Goal: Task Accomplishment & Management: Manage account settings

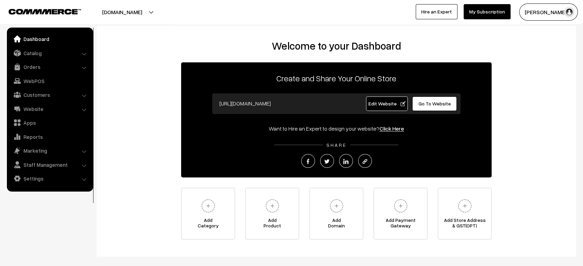
click at [132, 99] on div "Welcome to your Dashboard Create and Share Your Online Store https://beach-blis…" at bounding box center [336, 140] width 466 height 200
click at [215, 236] on link "Add Category" at bounding box center [208, 214] width 54 height 52
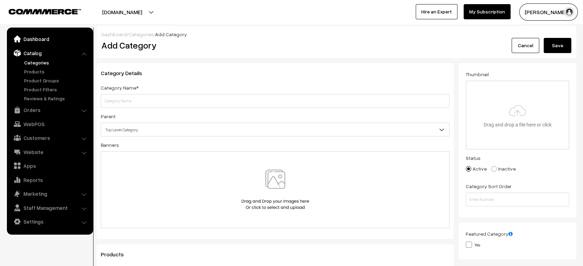
click at [38, 41] on link "Dashboard" at bounding box center [50, 39] width 82 height 12
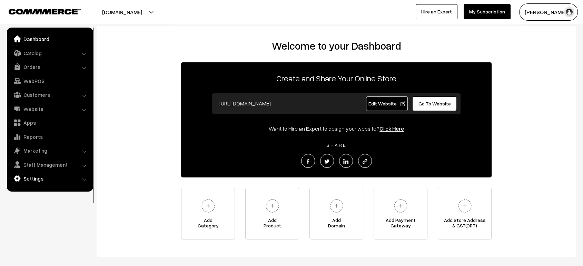
click at [45, 177] on link "Settings" at bounding box center [50, 178] width 82 height 12
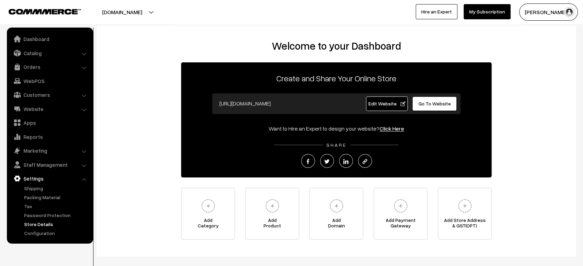
click at [42, 223] on link "Store Details" at bounding box center [56, 224] width 68 height 7
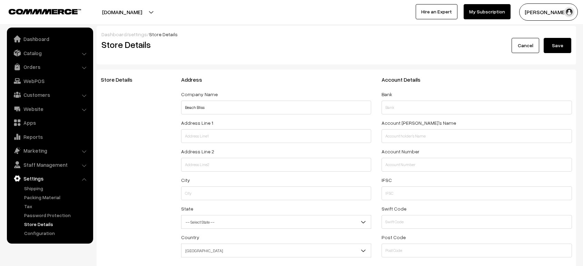
select select "99"
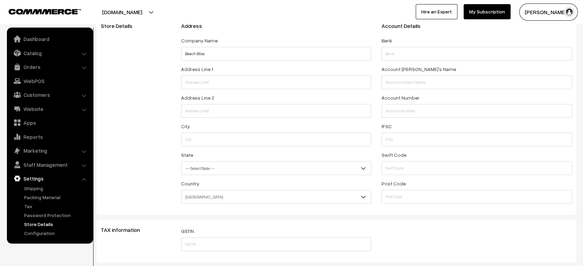
scroll to position [94, 0]
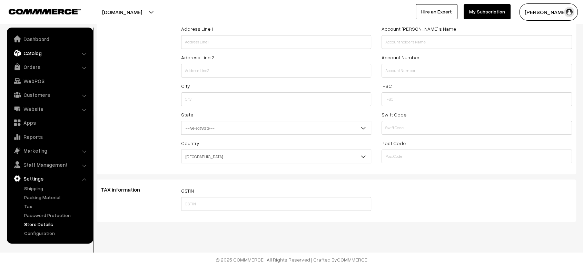
click at [32, 53] on link "Catalog" at bounding box center [50, 53] width 82 height 12
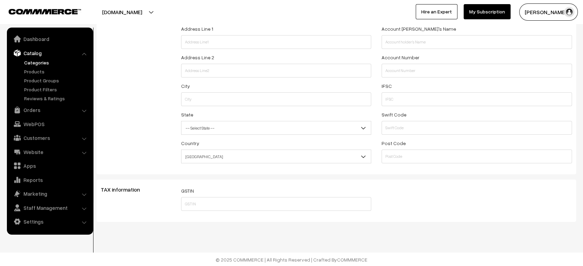
click at [35, 63] on link "Categories" at bounding box center [56, 62] width 68 height 7
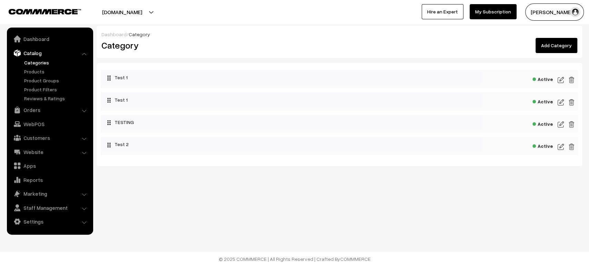
click at [555, 48] on link "Add Category" at bounding box center [556, 45] width 42 height 15
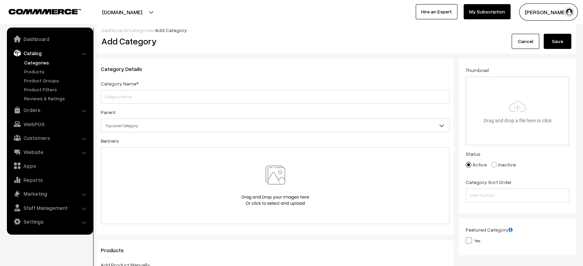
scroll to position [17, 0]
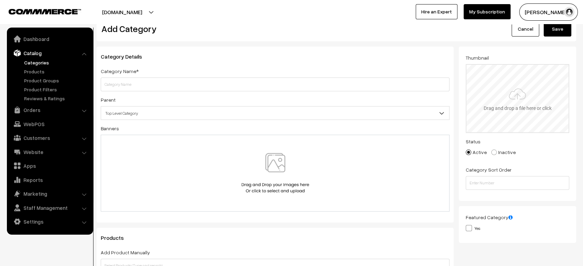
click at [489, 114] on input "file" at bounding box center [517, 99] width 102 height 68
click at [523, 32] on link "Cancel" at bounding box center [526, 28] width 28 height 15
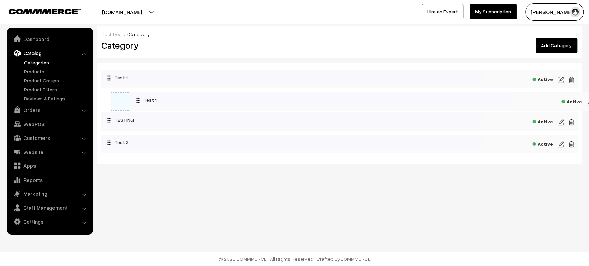
drag, startPoint x: 119, startPoint y: 101, endPoint x: 148, endPoint y: 101, distance: 29.3
drag, startPoint x: 129, startPoint y: 125, endPoint x: 200, endPoint y: 123, distance: 71.1
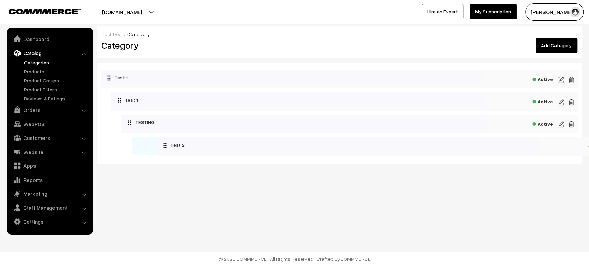
drag, startPoint x: 143, startPoint y: 146, endPoint x: 225, endPoint y: 147, distance: 82.5
drag, startPoint x: 225, startPoint y: 147, endPoint x: 156, endPoint y: 138, distance: 69.9
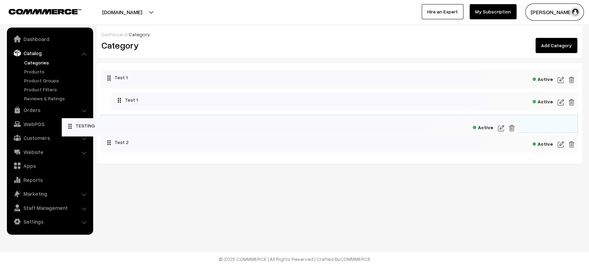
drag, startPoint x: 211, startPoint y: 120, endPoint x: 148, endPoint y: 123, distance: 63.9
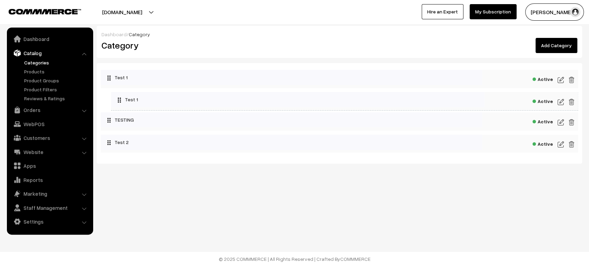
drag, startPoint x: 201, startPoint y: 96, endPoint x: 140, endPoint y: 104, distance: 61.6
click at [35, 73] on link "Products" at bounding box center [56, 71] width 68 height 7
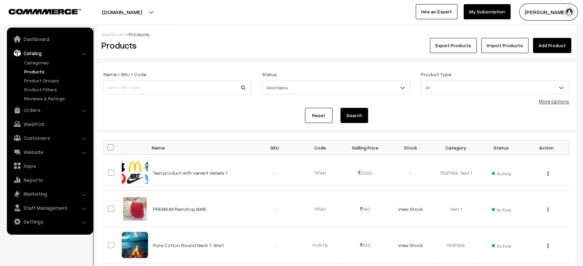
click at [551, 45] on link "Add Product" at bounding box center [552, 45] width 38 height 15
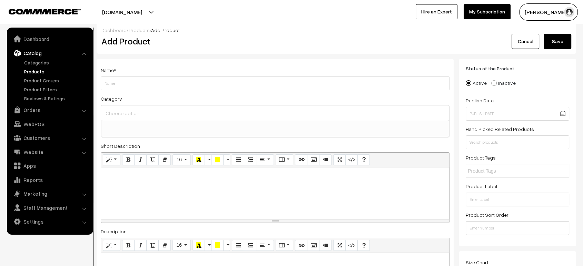
scroll to position [17, 0]
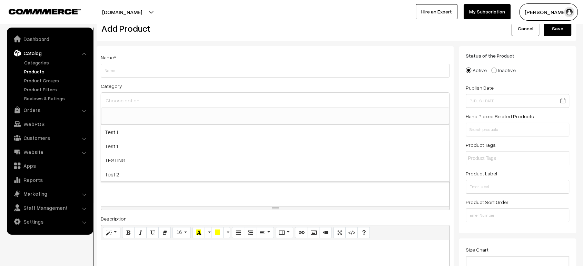
click at [226, 98] on input at bounding box center [275, 101] width 343 height 10
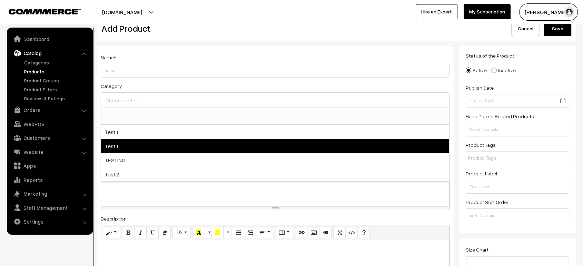
click at [137, 142] on span "Test 1" at bounding box center [275, 146] width 348 height 14
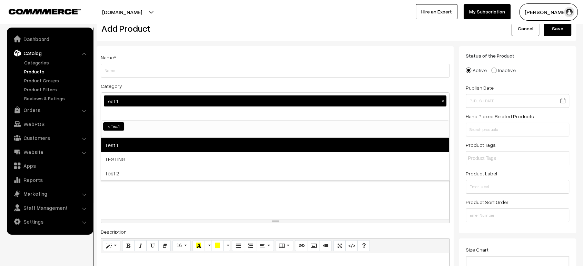
click at [137, 145] on span "Test 1" at bounding box center [275, 145] width 348 height 14
select select "2"
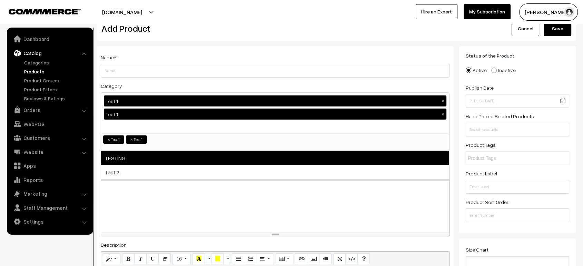
click at [136, 158] on span "TESTING" at bounding box center [275, 158] width 348 height 14
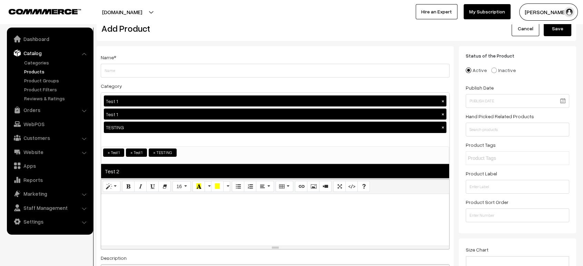
click at [136, 172] on span "Test 2" at bounding box center [275, 171] width 348 height 14
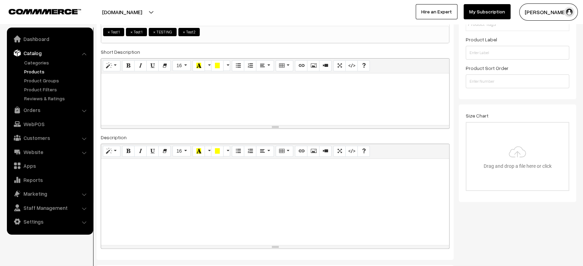
scroll to position [155, 0]
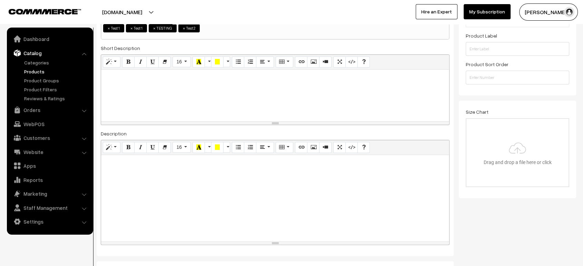
click at [218, 84] on div at bounding box center [275, 96] width 348 height 52
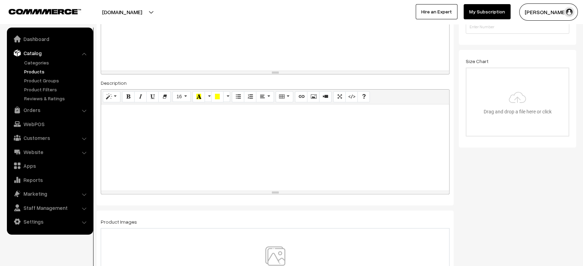
scroll to position [209, 0]
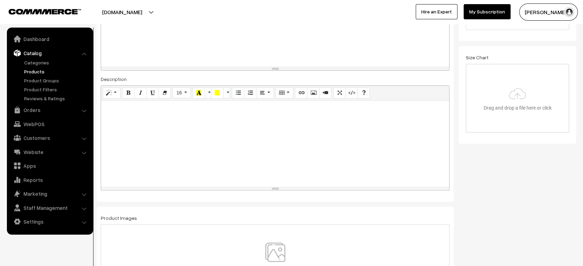
click at [182, 141] on div at bounding box center [275, 144] width 348 height 86
click at [313, 96] on button "Picture" at bounding box center [313, 93] width 12 height 11
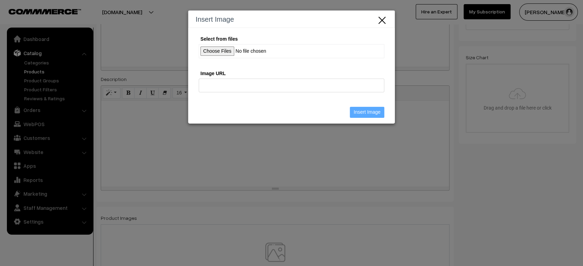
click at [383, 21] on icon "Close" at bounding box center [382, 19] width 10 height 11
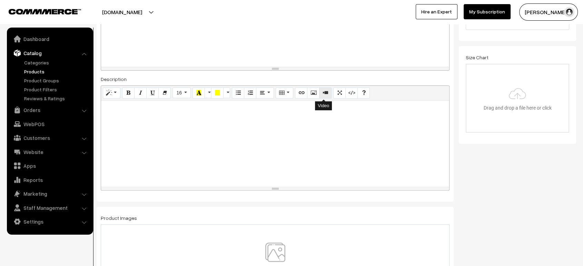
click at [323, 92] on icon "Video" at bounding box center [325, 93] width 5 height 6
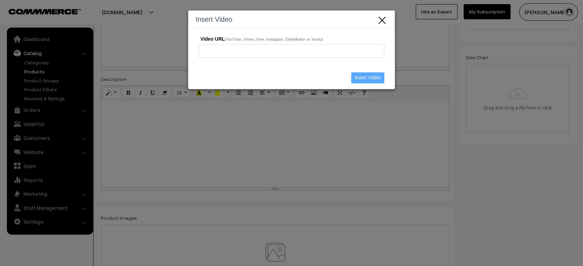
click at [386, 20] on icon "Close" at bounding box center [382, 19] width 10 height 11
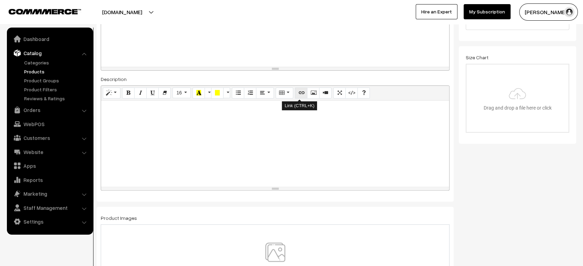
click at [300, 95] on icon "Link (CTRL+K)" at bounding box center [301, 93] width 5 height 6
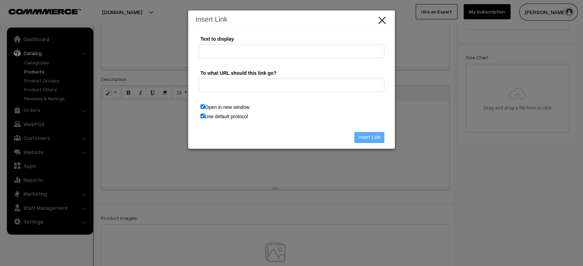
click at [382, 20] on icon "Close" at bounding box center [382, 19] width 10 height 11
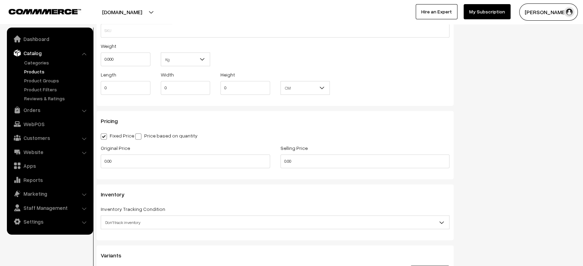
scroll to position [613, 0]
click at [145, 135] on label "Price based on quantity" at bounding box center [166, 135] width 62 height 7
click at [140, 135] on input "Price based on quantity" at bounding box center [137, 135] width 4 height 4
radio input "true"
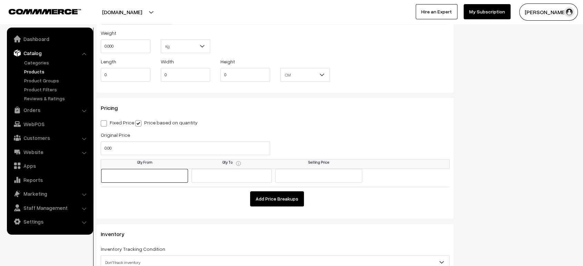
scroll to position [627, 0]
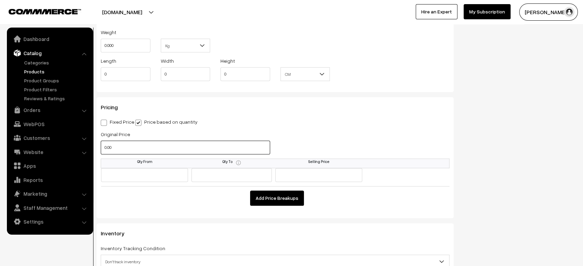
click at [105, 148] on input "0.00" at bounding box center [185, 148] width 169 height 14
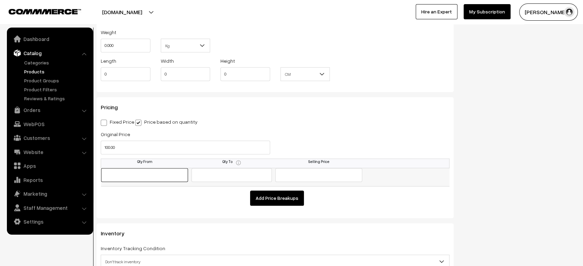
type input "100"
click at [141, 170] on input "text" at bounding box center [144, 175] width 87 height 14
type input "1"
type input "9"
type input "90"
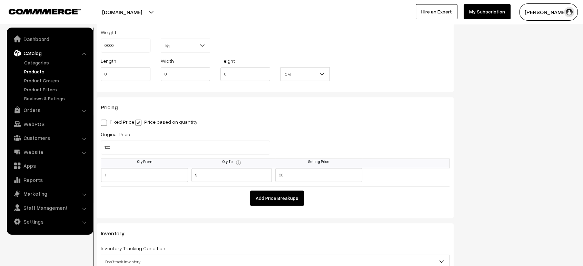
click at [288, 194] on button "Add Price Breakups" at bounding box center [277, 198] width 54 height 15
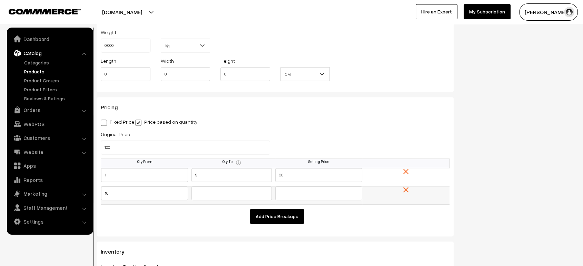
type input "10"
type input "19"
type input "80"
click at [106, 121] on span at bounding box center [104, 123] width 6 height 6
click at [105, 121] on input "Fixed Price" at bounding box center [103, 121] width 4 height 4
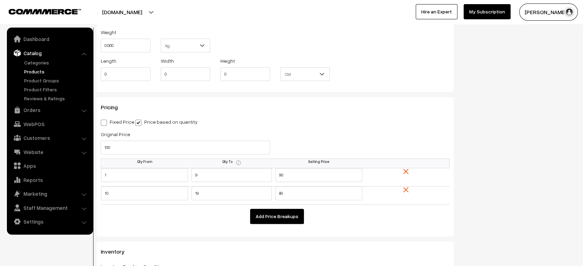
radio input "true"
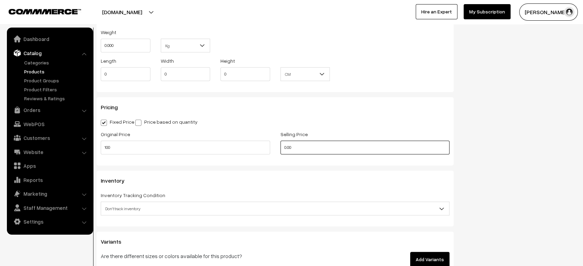
click at [282, 145] on input "0.00" at bounding box center [364, 148] width 169 height 14
type input "90"
click at [392, 107] on h3 "Pricing" at bounding box center [275, 107] width 349 height 7
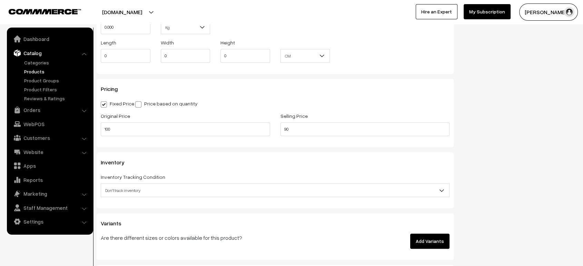
scroll to position [645, 0]
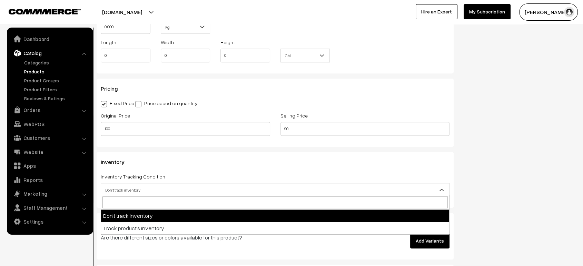
click at [260, 184] on span "Don't track inventory" at bounding box center [275, 190] width 348 height 12
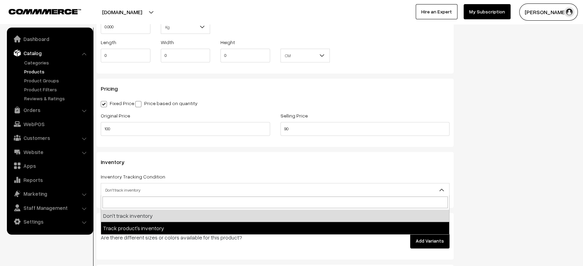
select select "2"
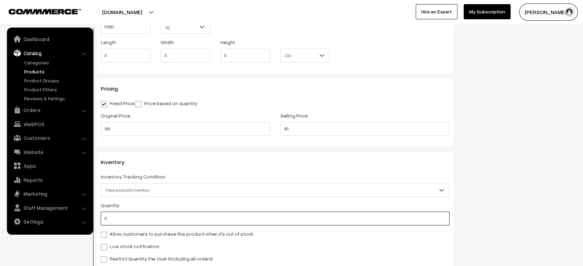
click at [135, 220] on input "0" at bounding box center [275, 219] width 349 height 14
type input "0"
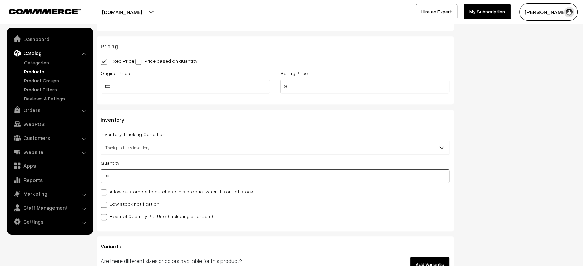
scroll to position [688, 0]
type input "30"
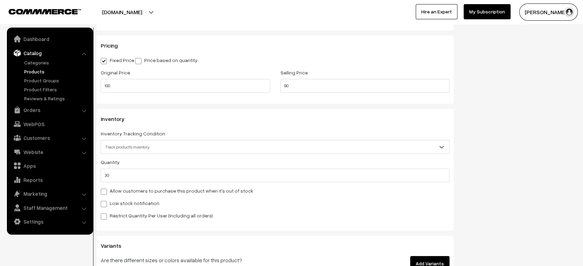
click at [106, 190] on span at bounding box center [104, 192] width 6 height 6
click at [105, 190] on input "Allow customers to purchase this product when it's out of stock" at bounding box center [103, 190] width 4 height 4
checkbox input "true"
click at [117, 176] on input "30" at bounding box center [275, 176] width 349 height 14
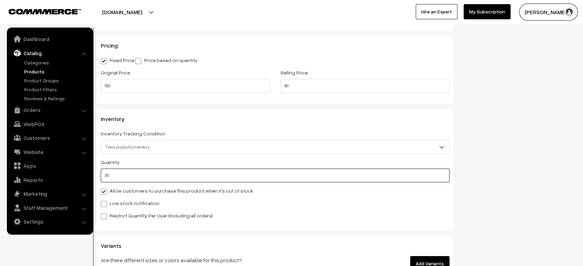
click at [117, 176] on input "30" at bounding box center [275, 176] width 349 height 14
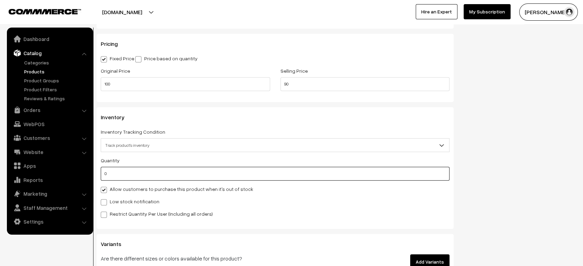
type input "0"
click at [105, 201] on span at bounding box center [104, 202] width 6 height 6
click at [105, 201] on input "Low stock notification" at bounding box center [103, 201] width 4 height 4
checkbox input "true"
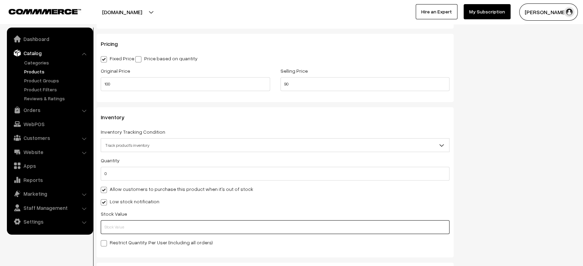
click at [114, 225] on input "text" at bounding box center [275, 227] width 349 height 14
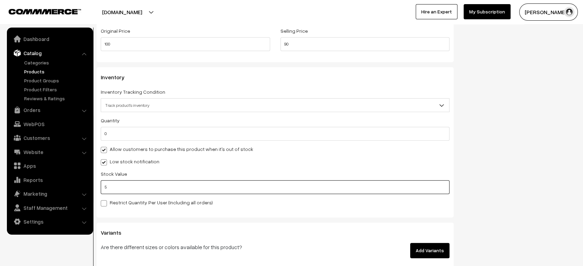
scroll to position [731, 0]
type input "5"
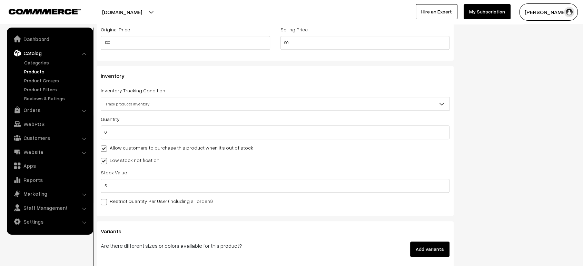
click at [103, 202] on span at bounding box center [104, 202] width 6 height 6
click at [103, 202] on input "Restrict Quantity Per User (Including all orders)" at bounding box center [103, 201] width 4 height 4
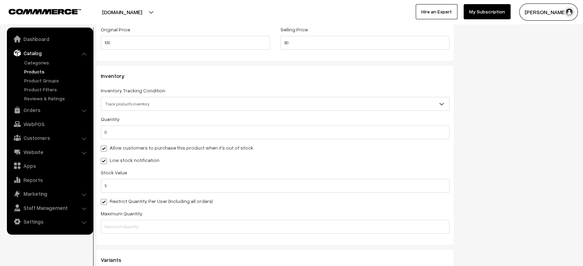
click at [104, 200] on span at bounding box center [104, 202] width 6 height 6
click at [104, 200] on input "Restrict Quantity Per User (Including all orders)" at bounding box center [103, 201] width 4 height 4
checkbox input "false"
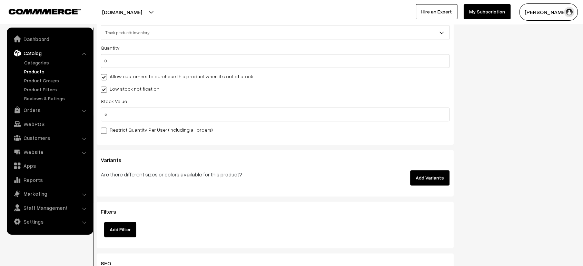
scroll to position [803, 0]
click at [427, 175] on button "Add Variants" at bounding box center [429, 177] width 39 height 15
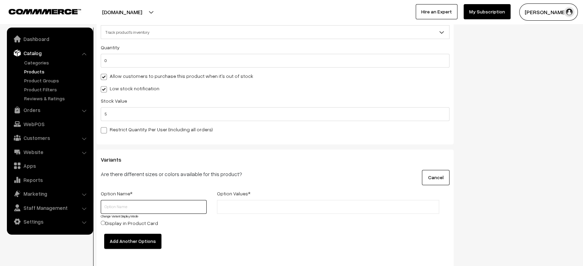
click at [120, 210] on input "text" at bounding box center [154, 207] width 106 height 14
type input "Size"
click at [255, 204] on input "text" at bounding box center [249, 207] width 60 height 7
type input "S"
type input "M"
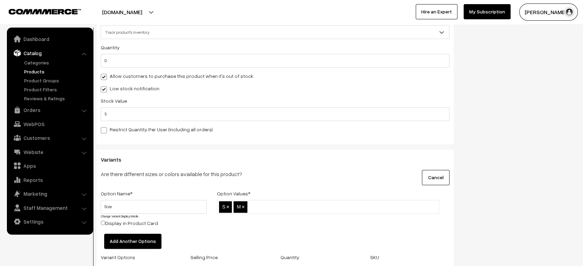
type input "L"
type input "XL"
type input "XXL"
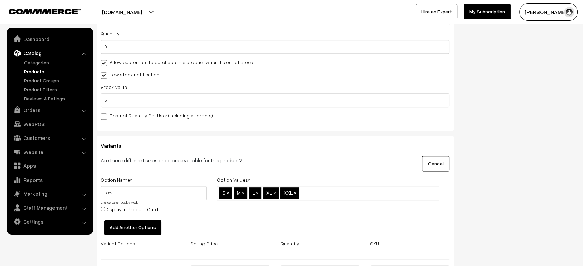
click at [136, 224] on button "Add Another Options" at bounding box center [132, 227] width 57 height 15
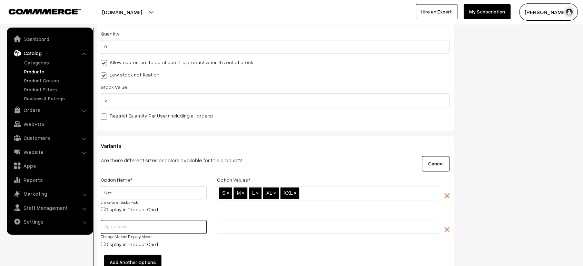
click at [130, 224] on input "text" at bounding box center [154, 227] width 106 height 14
type input "Colour"
click at [267, 224] on input "text" at bounding box center [249, 227] width 60 height 7
type input "Red"
type input "Black"
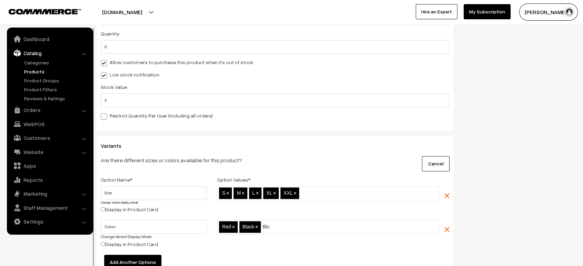
type input "Blue"
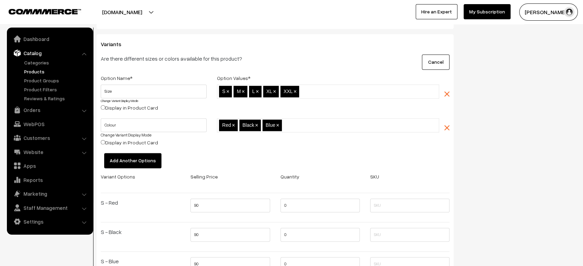
scroll to position [906, 0]
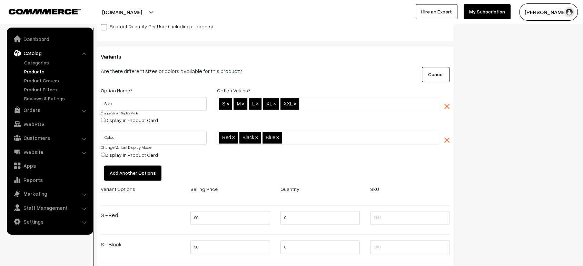
click at [125, 172] on button "Add Another Options" at bounding box center [132, 173] width 57 height 15
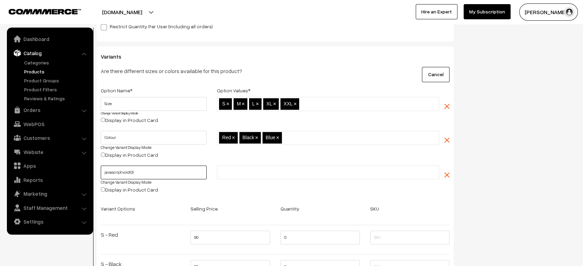
click at [148, 174] on input "javascript:void(0)" at bounding box center [154, 173] width 106 height 14
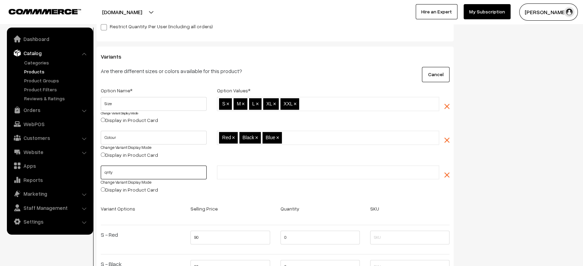
type input "qnty"
click at [246, 171] on input "text" at bounding box center [249, 172] width 60 height 7
type input "15ml"
type input "30ml"
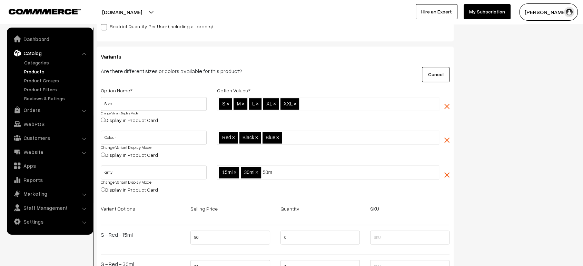
type input "50ml"
click at [145, 170] on input "qnty" at bounding box center [154, 173] width 106 height 14
click at [300, 173] on input "text" at bounding box center [315, 172] width 60 height 7
type input "100ml"
type input "400ml"
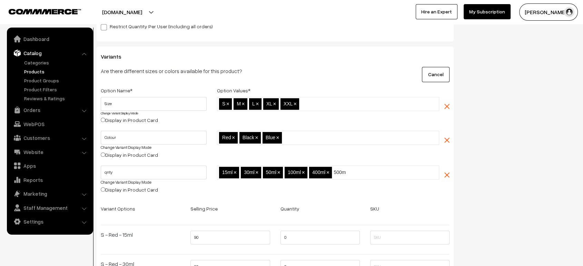
type input "500ml"
type input "1ltr"
click at [449, 104] on img "button" at bounding box center [446, 106] width 5 height 5
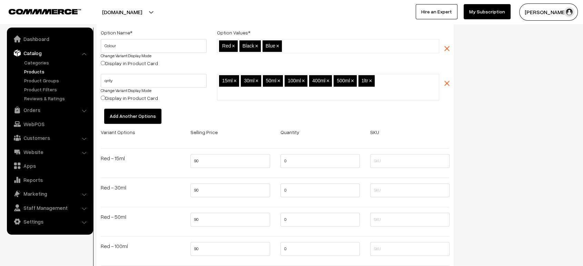
scroll to position [966, 0]
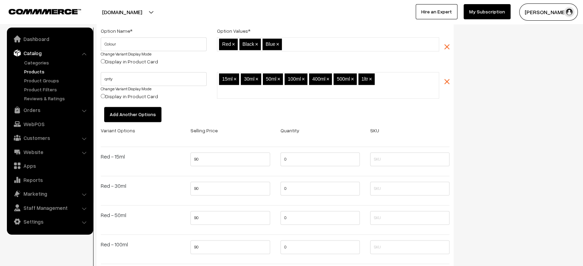
click at [233, 41] on span "×" at bounding box center [233, 44] width 3 height 6
click at [236, 42] on span "×" at bounding box center [236, 44] width 3 height 6
click at [236, 41] on li "Blue ×" at bounding box center [228, 44] width 19 height 11
click at [234, 42] on span "×" at bounding box center [234, 44] width 3 height 6
click at [231, 43] on input "text" at bounding box center [249, 44] width 60 height 7
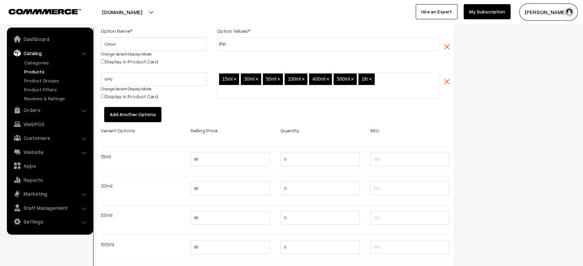
type input "Pink"
type input "Black"
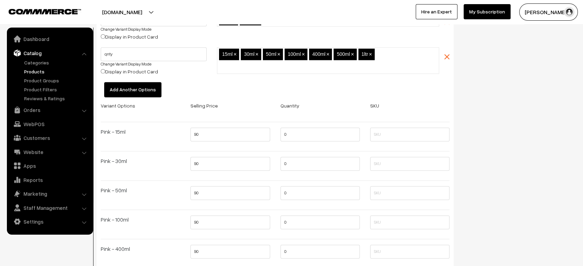
scroll to position [1010, 0]
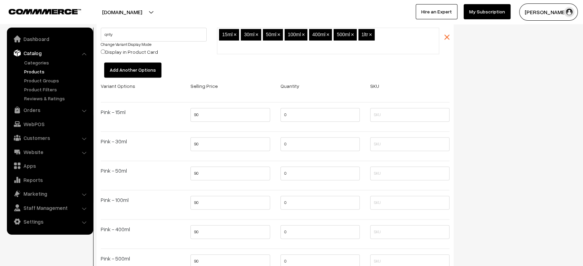
click at [235, 32] on span "×" at bounding box center [235, 35] width 3 height 6
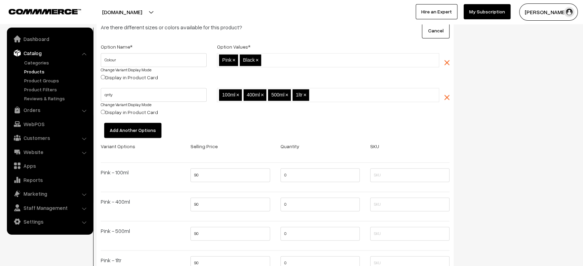
scroll to position [949, 0]
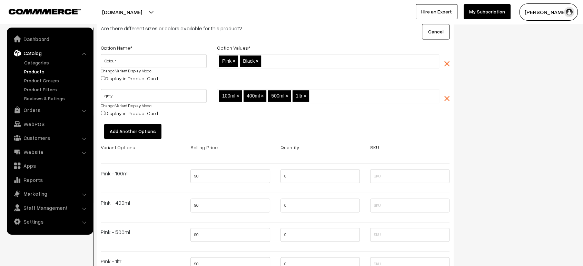
click at [119, 137] on div "Add Another Options" at bounding box center [156, 133] width 120 height 19
click at [128, 132] on button "Add Another Options" at bounding box center [132, 131] width 57 height 15
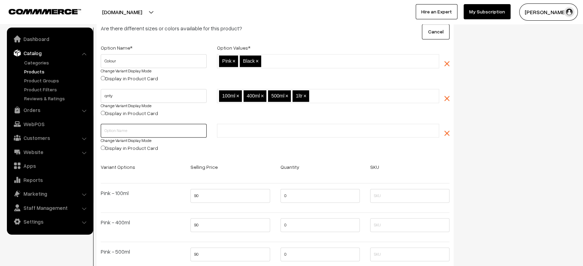
click at [125, 130] on input "text" at bounding box center [154, 131] width 106 height 14
type input "Brand"
click at [254, 128] on input "text" at bounding box center [249, 130] width 60 height 7
type input "A"
type input "B"
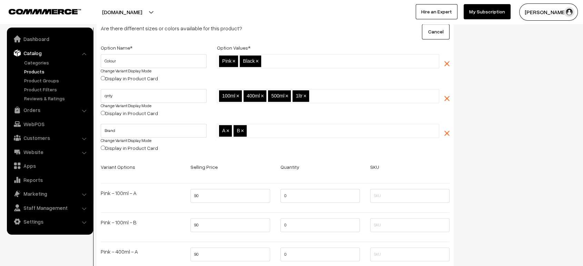
type input "C"
type input "D"
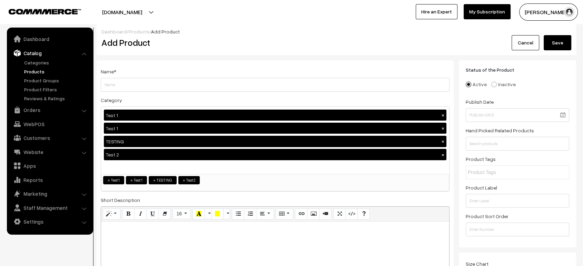
scroll to position [0, 0]
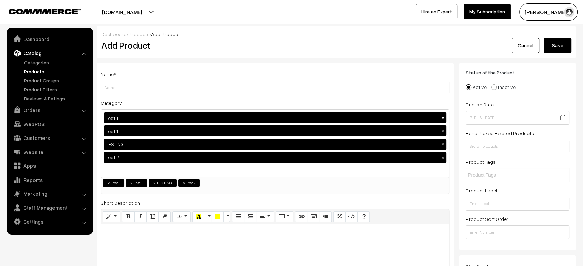
click at [522, 40] on link "Cancel" at bounding box center [526, 45] width 28 height 15
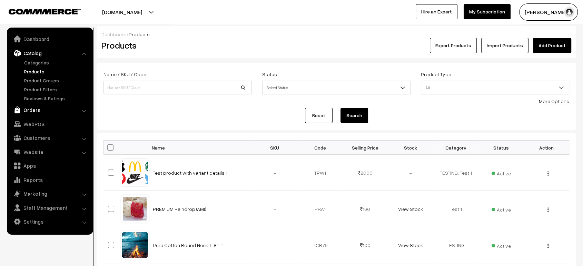
click at [40, 110] on link "Orders" at bounding box center [50, 110] width 82 height 12
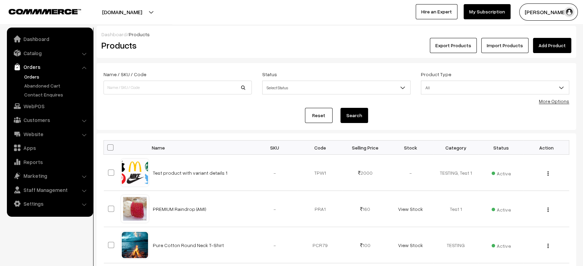
click at [28, 77] on link "Orders" at bounding box center [56, 76] width 68 height 7
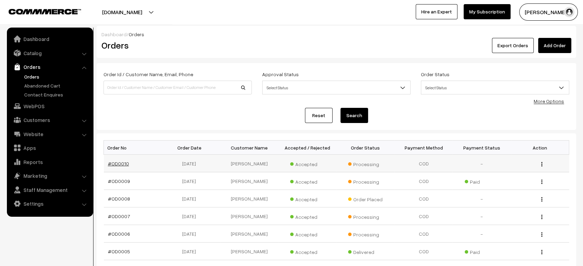
click at [118, 165] on link "#OD0010" at bounding box center [118, 164] width 21 height 6
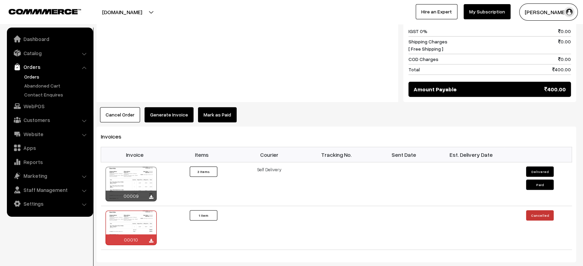
scroll to position [523, 0]
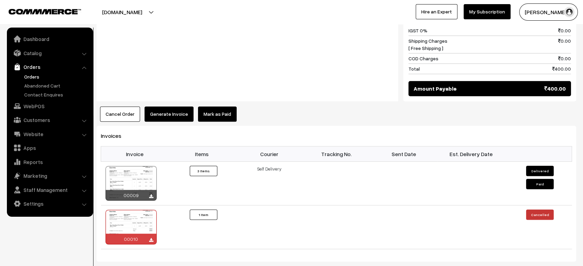
click at [164, 107] on button "Generate Invoice" at bounding box center [169, 114] width 49 height 15
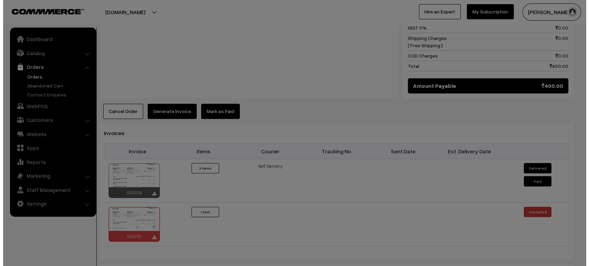
scroll to position [525, 0]
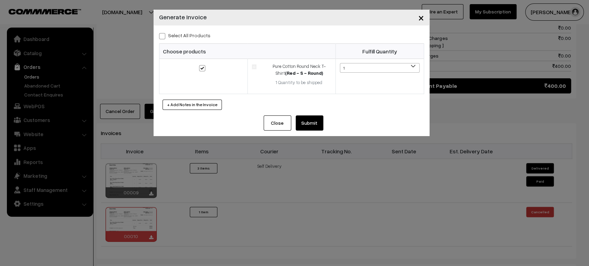
click at [306, 116] on button "Submit" at bounding box center [310, 123] width 28 height 15
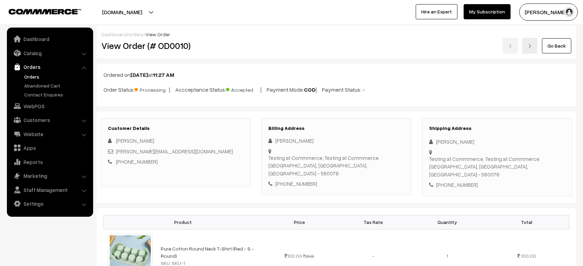
scroll to position [596, 0]
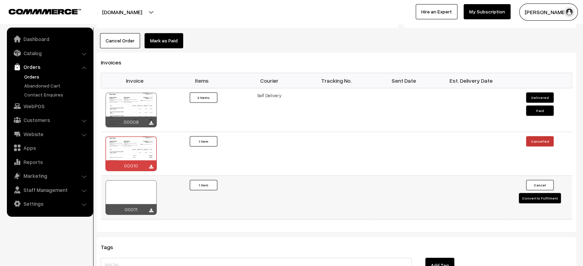
click at [547, 193] on button "Convert to Fulfilment" at bounding box center [540, 198] width 42 height 10
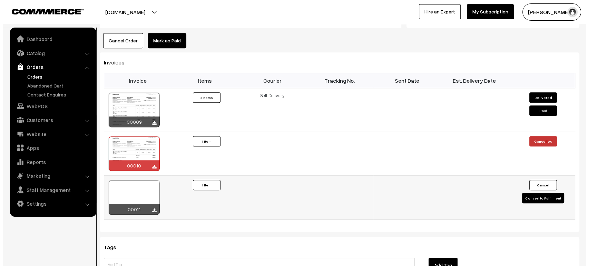
scroll to position [599, 0]
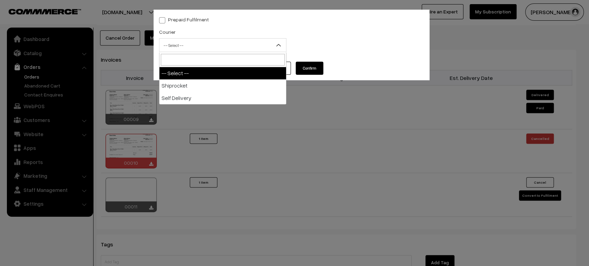
click at [195, 47] on span "-- Select --" at bounding box center [222, 45] width 127 height 12
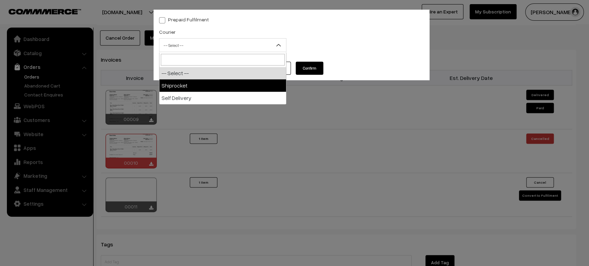
select select "1"
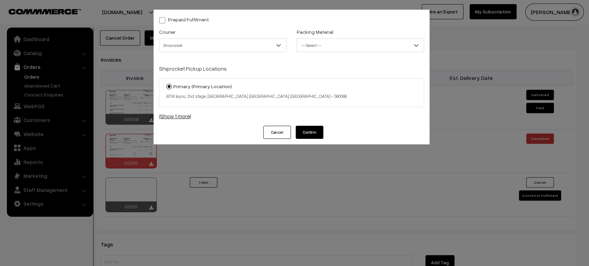
click at [181, 114] on link "(Show 1 more)" at bounding box center [291, 116] width 265 height 8
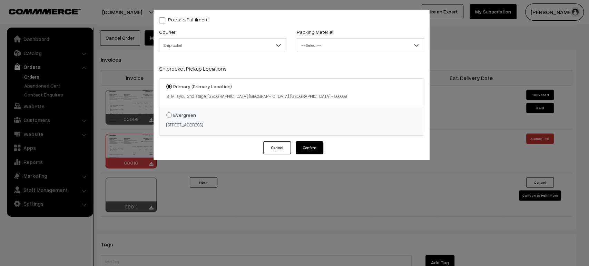
click at [186, 117] on strong "Evergreen" at bounding box center [184, 115] width 23 height 6
click at [167, 112] on input "Evergreen #10, 10th main, 10th cross, Btm Layout 1st stage, Bangalore, Bangalor…" at bounding box center [165, 110] width 4 height 4
radio input "true"
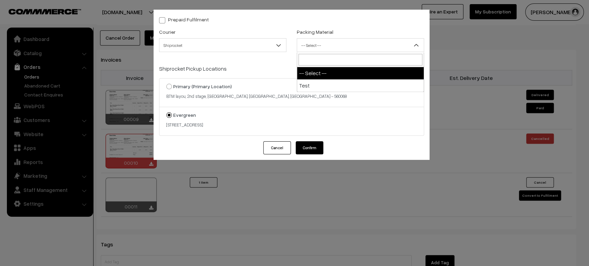
click at [326, 48] on span "-- Select --" at bounding box center [360, 45] width 127 height 12
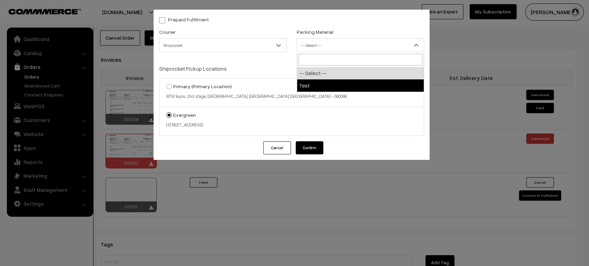
select select "1"
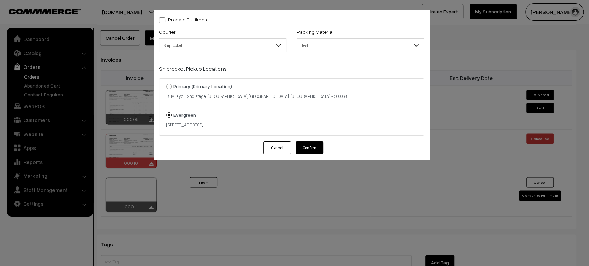
click at [275, 152] on button "Cancel" at bounding box center [277, 147] width 28 height 13
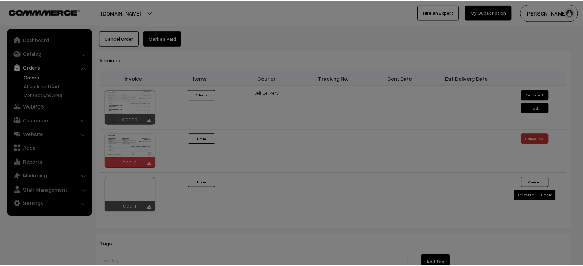
scroll to position [596, 0]
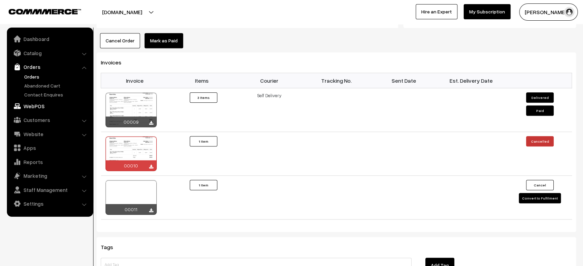
click at [28, 105] on link "WebPOS" at bounding box center [50, 106] width 82 height 12
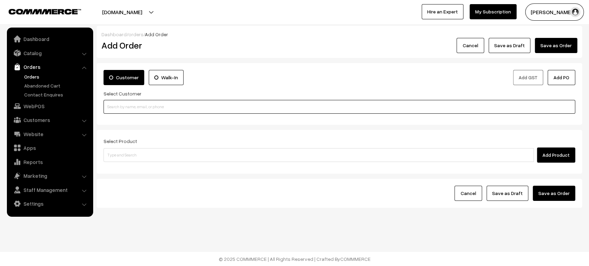
click at [222, 112] on input at bounding box center [339, 107] width 472 height 14
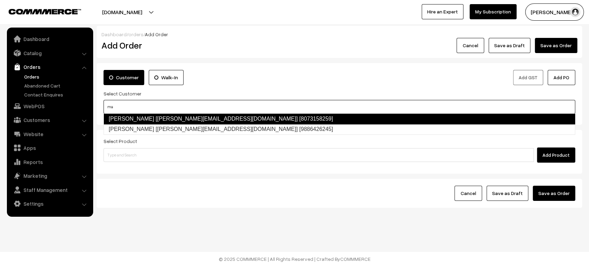
click at [211, 118] on link "Madhan Raj [madhan@commmerce.com] [8073158259]" at bounding box center [339, 119] width 472 height 11
type input "ma"
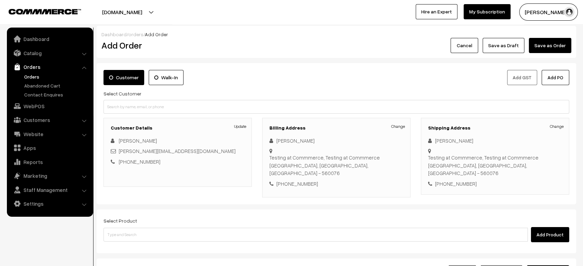
click at [169, 77] on label "Walk-In" at bounding box center [166, 77] width 35 height 15
click at [0, 0] on input "Walk-In" at bounding box center [0, 0] width 0 height 0
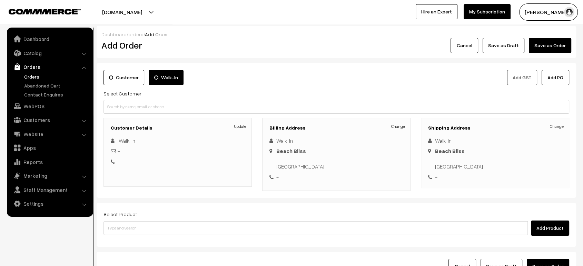
scroll to position [64, 0]
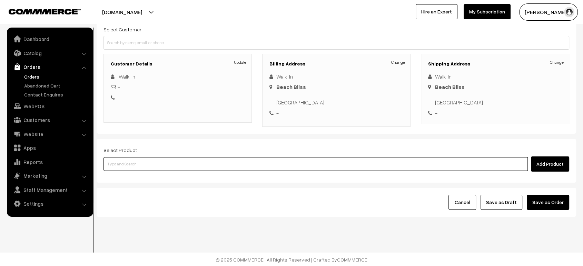
click at [332, 165] on input at bounding box center [315, 164] width 424 height 14
type input "t"
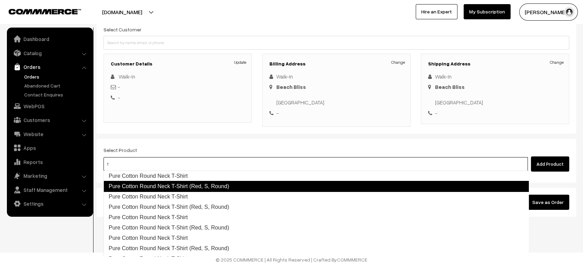
click at [272, 186] on link "Pure Cotton Round Neck T-Shirt (Red, S, Round)" at bounding box center [315, 186] width 425 height 11
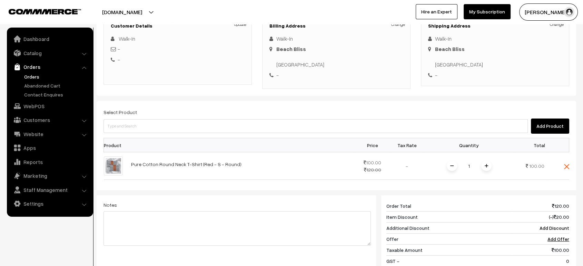
scroll to position [0, 0]
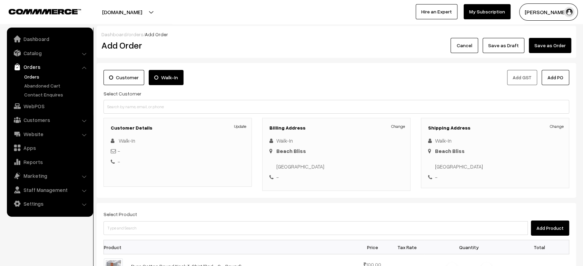
click at [203, 84] on div "Customer Walk-In" at bounding box center [217, 77] width 228 height 15
click at [35, 121] on link "Customers" at bounding box center [50, 120] width 82 height 12
click at [39, 104] on link "Customers" at bounding box center [56, 104] width 68 height 7
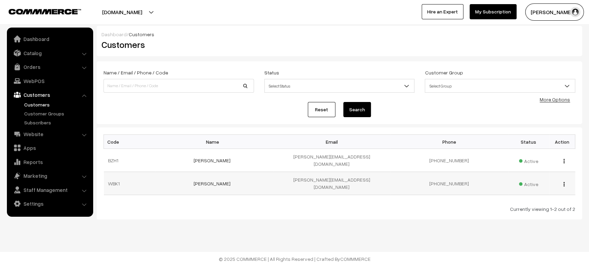
click at [564, 182] on img "button" at bounding box center [563, 184] width 1 height 4
click at [519, 187] on link "view" at bounding box center [533, 194] width 59 height 15
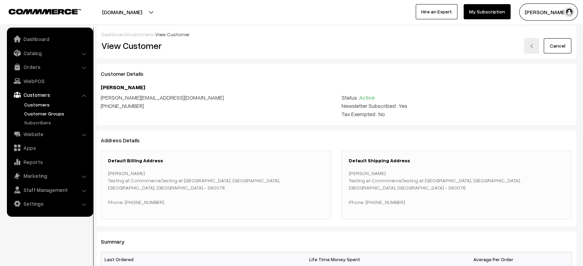
click at [55, 112] on link "Customer Groups" at bounding box center [56, 113] width 68 height 7
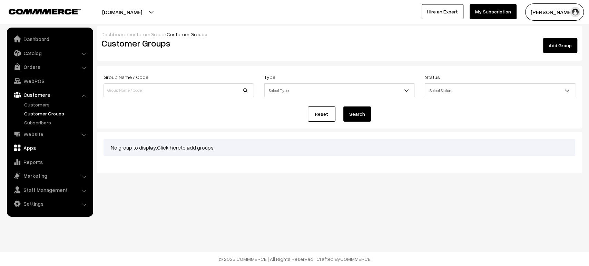
click at [27, 145] on link "Apps" at bounding box center [50, 148] width 82 height 12
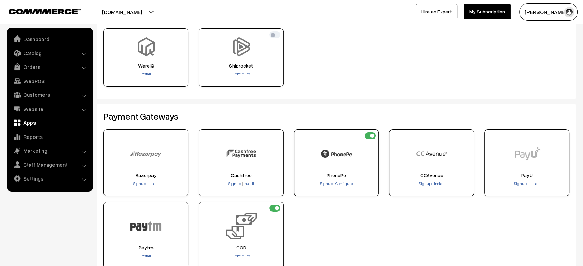
scroll to position [50, 0]
click at [233, 77] on span "Configure" at bounding box center [242, 74] width 18 height 5
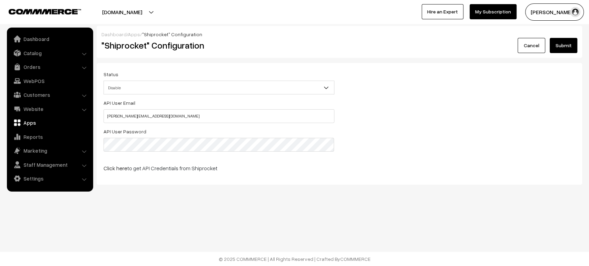
click at [133, 35] on link "Apps" at bounding box center [134, 34] width 12 height 6
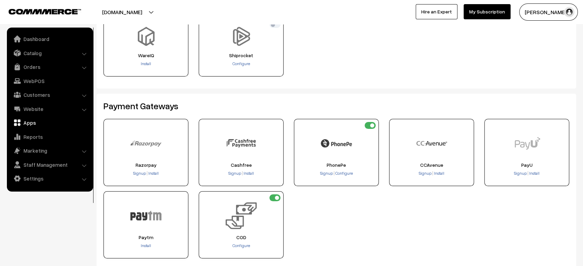
scroll to position [72, 0]
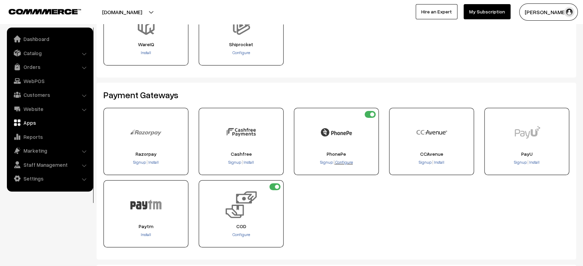
click at [347, 164] on span "Configure" at bounding box center [344, 162] width 18 height 5
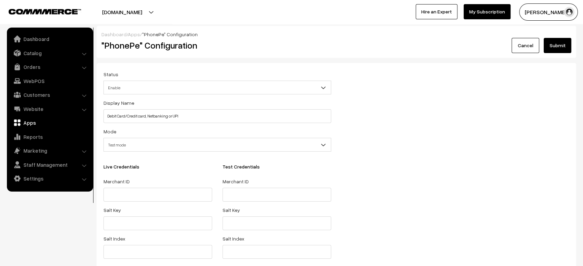
click at [131, 33] on link "Apps" at bounding box center [134, 34] width 12 height 6
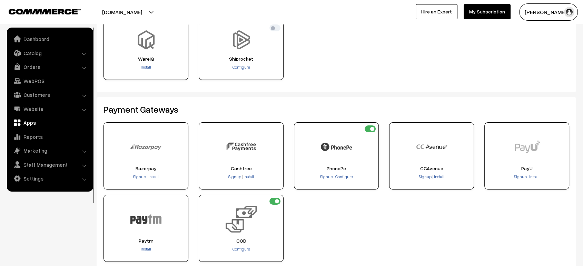
scroll to position [57, 0]
click at [272, 204] on input "checkbox" at bounding box center [274, 202] width 11 height 7
checkbox input "true"
click at [37, 134] on link "Reports" at bounding box center [50, 137] width 82 height 12
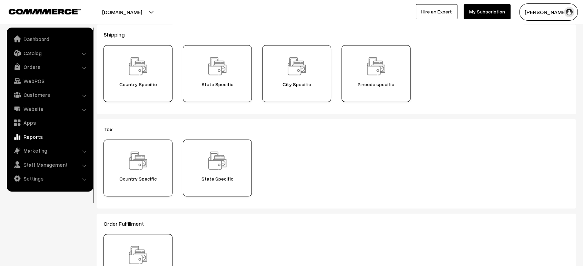
scroll to position [149, 0]
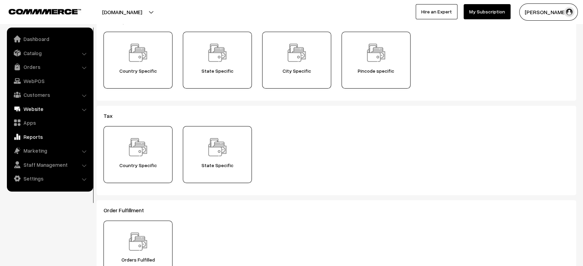
click at [40, 110] on link "Website" at bounding box center [50, 109] width 82 height 12
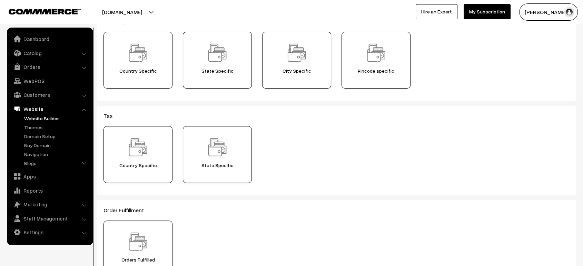
click at [37, 120] on link "Website Builder" at bounding box center [56, 118] width 68 height 7
